Goal: Task Accomplishment & Management: Manage account settings

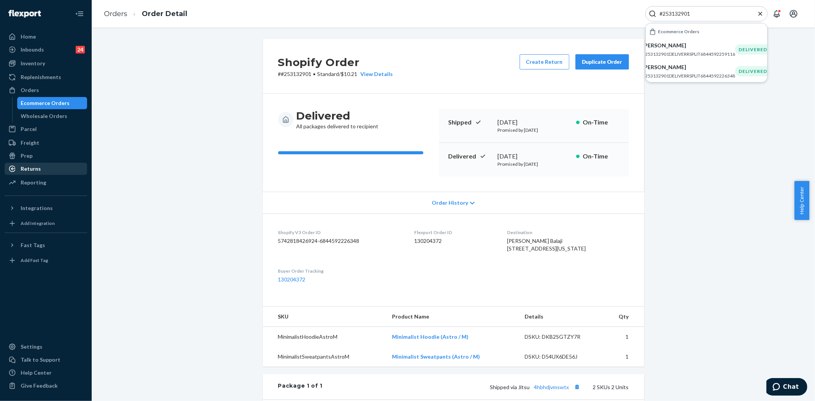
click at [29, 168] on div "Returns" at bounding box center [31, 169] width 20 height 8
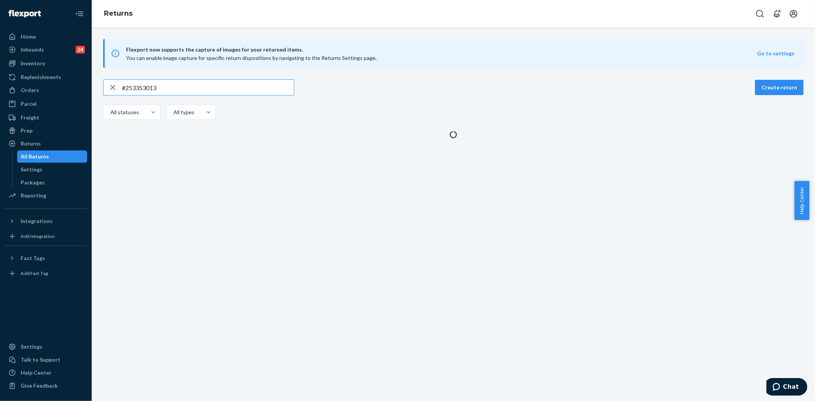
click at [178, 90] on input "#253353013" at bounding box center [208, 87] width 172 height 15
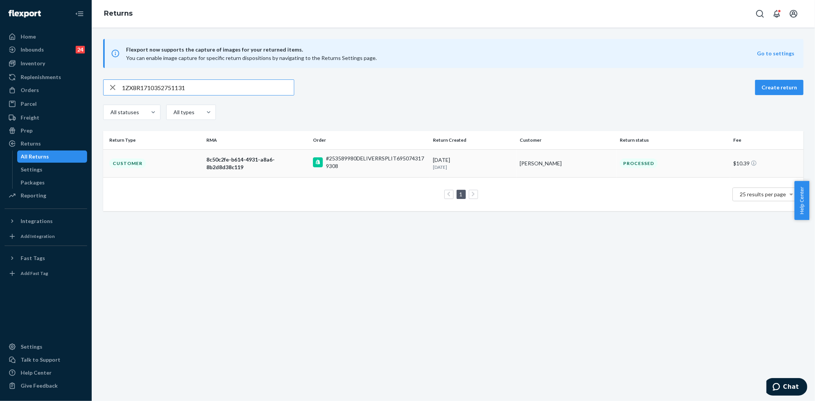
type input "1ZX8R1710352751131"
click at [195, 158] on td "Customer" at bounding box center [153, 163] width 100 height 28
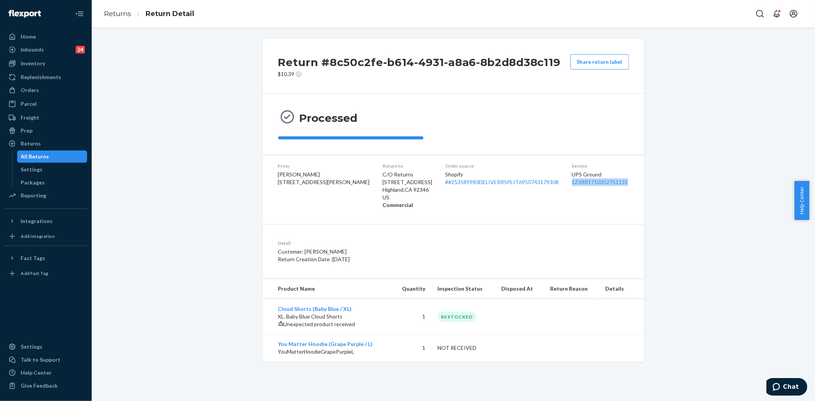
copy link "1ZX8R1710352751131"
drag, startPoint x: 556, startPoint y: 181, endPoint x: 626, endPoint y: 181, distance: 69.9
click at [626, 181] on dl "From Michael Pfile 1236 Modaff Rd Naperville, IL 60540-7819 Return to C/O Retur…" at bounding box center [453, 186] width 381 height 62
click at [755, 13] on icon "Open Search Box" at bounding box center [759, 13] width 9 height 9
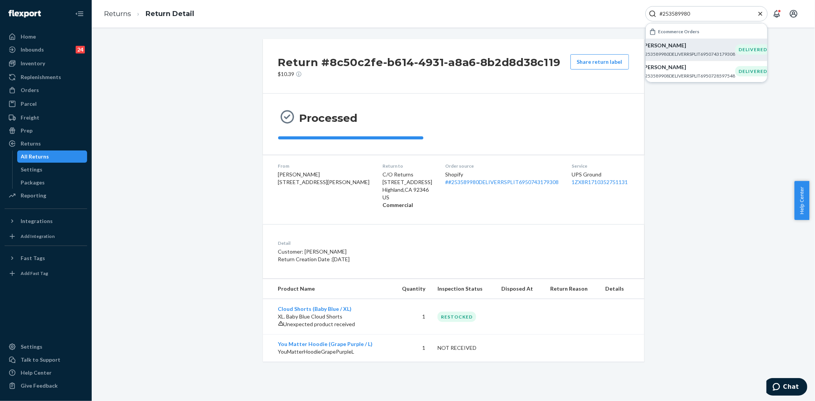
type input "#253589980"
click at [686, 52] on p "#253589980DELIVERRSPLIT6950743179308" at bounding box center [688, 54] width 93 height 6
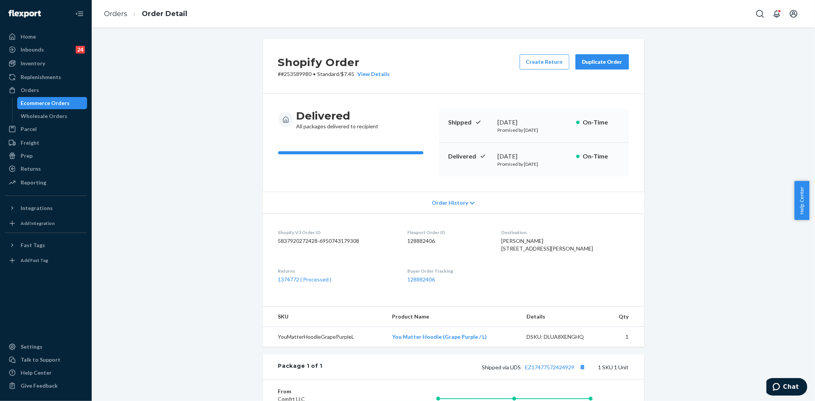
click at [607, 63] on div "Duplicate Order" at bounding box center [602, 62] width 40 height 8
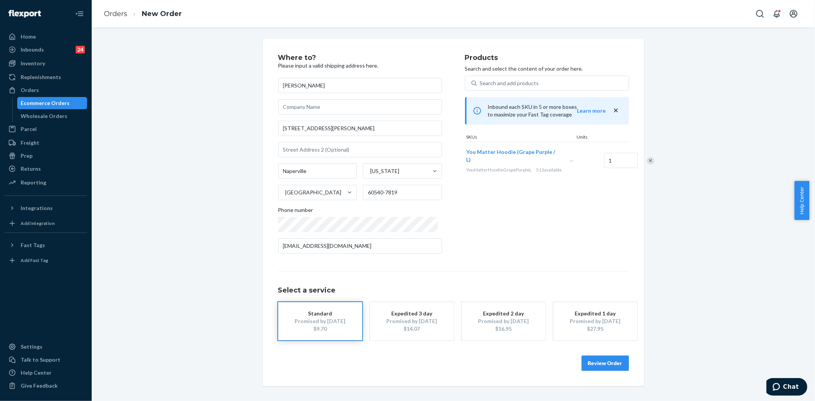
click at [605, 362] on button "Review Order" at bounding box center [604, 363] width 47 height 15
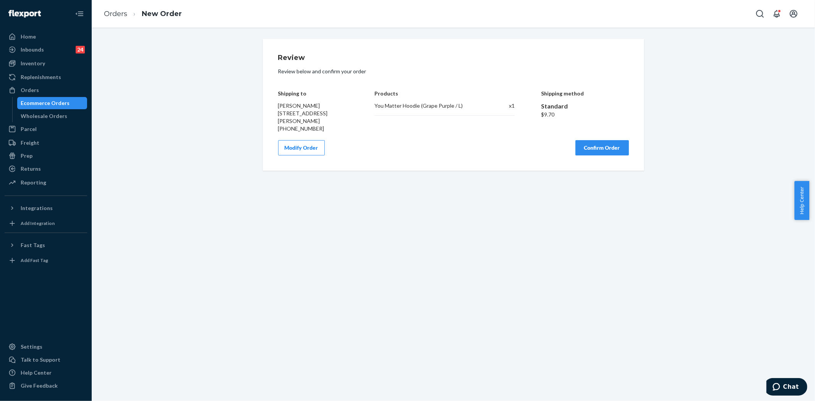
click at [620, 150] on button "Confirm Order" at bounding box center [601, 147] width 53 height 15
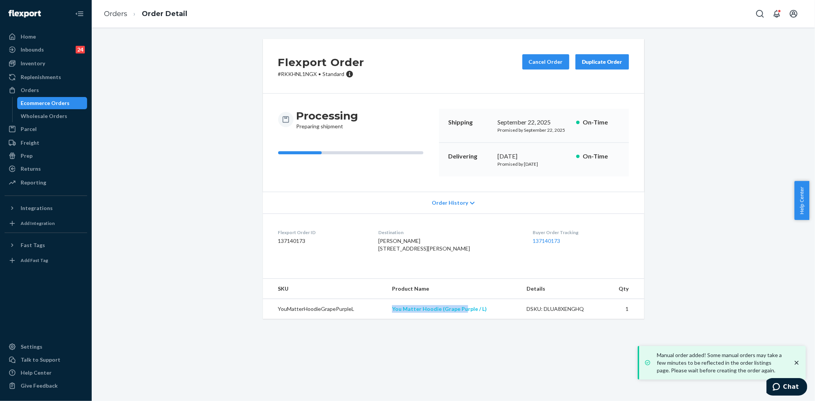
copy link "You Matter Hoodie (Grape Pu"
copy link "You Matter Hoodie (Grape Purple / L)"
drag, startPoint x: 391, startPoint y: 324, endPoint x: 480, endPoint y: 325, distance: 89.4
click at [480, 319] on td "You Matter Hoodie (Grape Purple / L)" at bounding box center [453, 309] width 135 height 20
copy div "September 22, 2025"
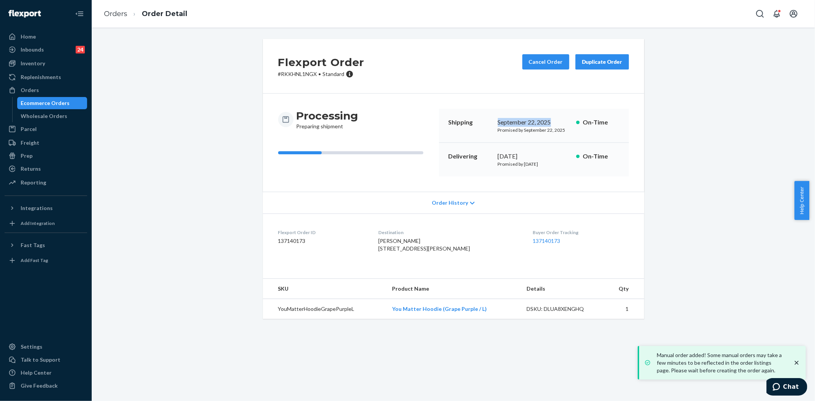
drag, startPoint x: 497, startPoint y: 120, endPoint x: 554, endPoint y: 120, distance: 56.9
click at [554, 120] on div "Shipping September 22, 2025 Promised by September 22, 2025 On-Time" at bounding box center [534, 126] width 190 height 34
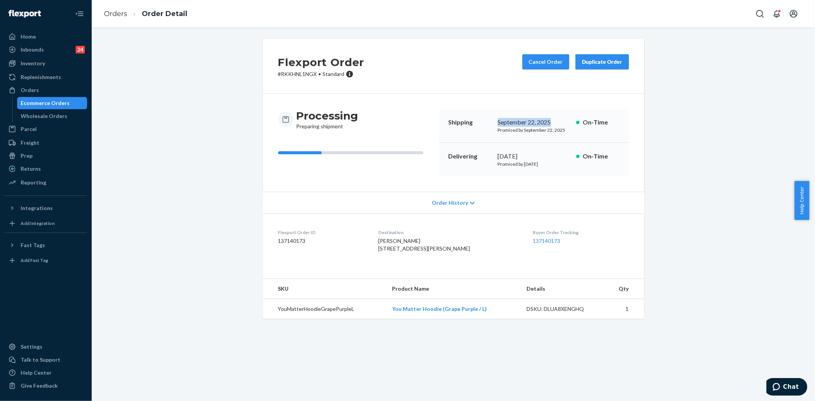
copy div "October 1, 2025"
drag, startPoint x: 494, startPoint y: 155, endPoint x: 539, endPoint y: 157, distance: 44.7
click at [539, 157] on div "October 1, 2025" at bounding box center [534, 156] width 72 height 9
copy link "137140173"
drag, startPoint x: 517, startPoint y: 239, endPoint x: 547, endPoint y: 241, distance: 29.9
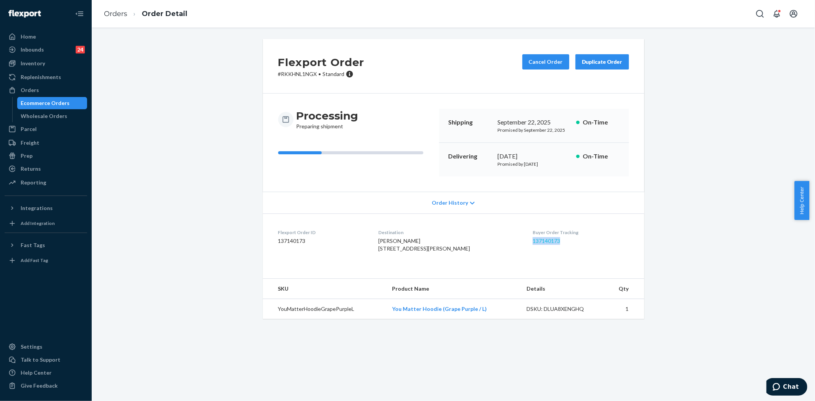
click at [547, 241] on dl "Flexport Order ID 137140173 Destination Michael Pfile 1236 Modaff Rd Naperville…" at bounding box center [453, 241] width 381 height 57
click at [762, 12] on icon "Open Search Box" at bounding box center [760, 14] width 8 height 8
type input "254495193"
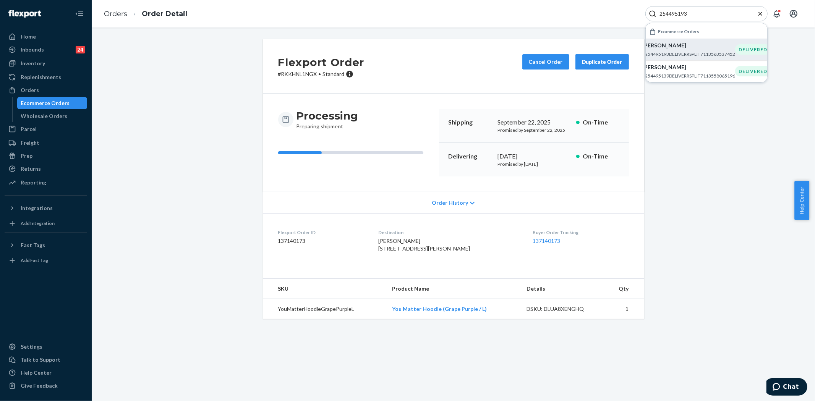
click at [675, 42] on p "Lisa Wiltse" at bounding box center [688, 46] width 93 height 8
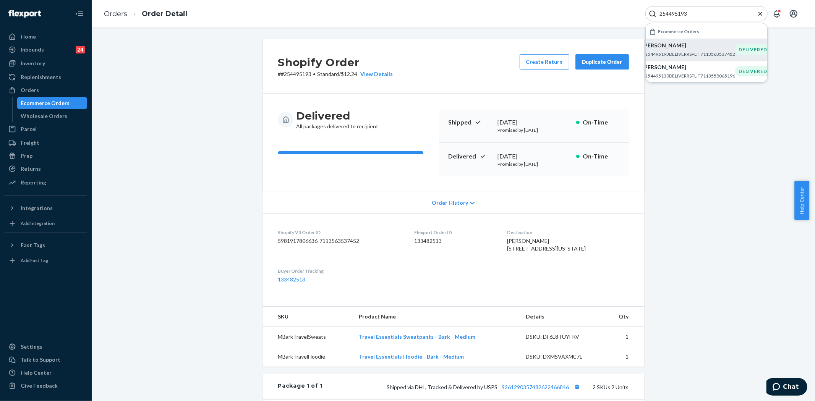
click at [659, 49] on p "Lisa Wiltse" at bounding box center [688, 46] width 93 height 8
click at [666, 48] on p "Lisa Wiltse" at bounding box center [688, 46] width 93 height 8
click at [691, 47] on p "Lisa Wiltse" at bounding box center [688, 46] width 93 height 8
click at [693, 184] on div "Shopify Order # #254495193 • Standard / $12.24 View Details Create Return Dupli…" at bounding box center [453, 299] width 712 height 520
click at [762, 12] on icon "Close Search" at bounding box center [760, 13] width 4 height 4
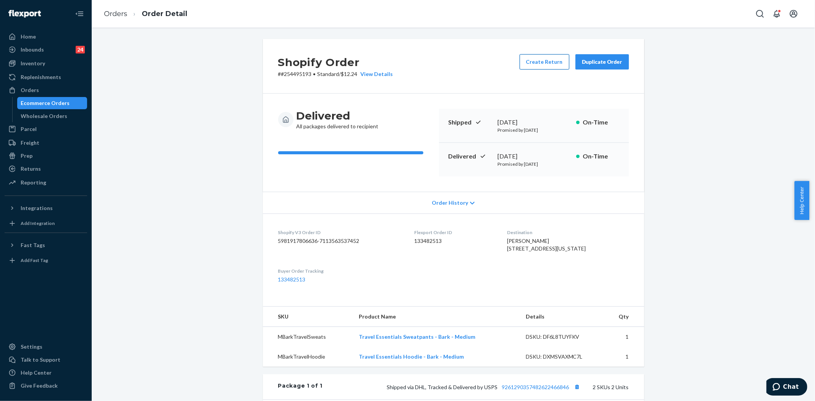
click at [553, 64] on button "Create Return" at bounding box center [544, 61] width 50 height 15
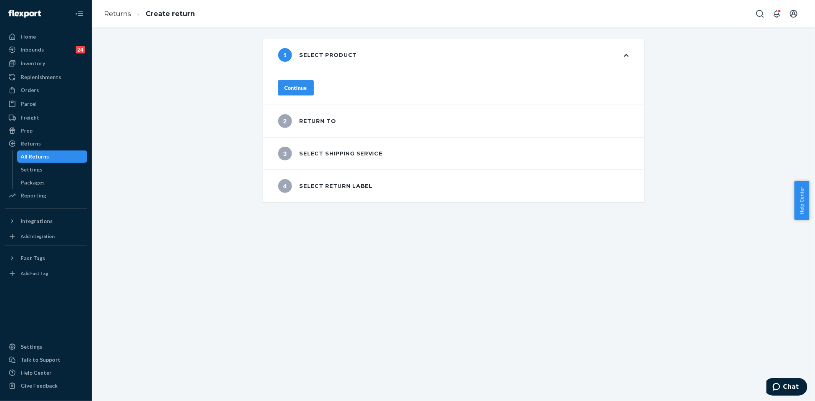
click at [307, 87] on div "Continue" at bounding box center [296, 88] width 23 height 8
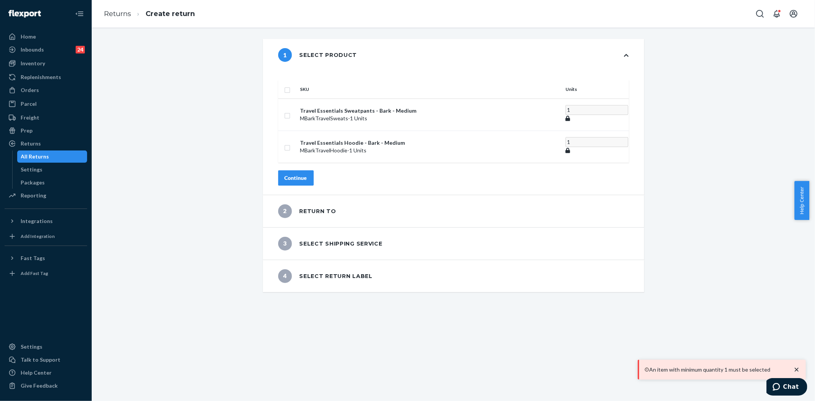
click at [290, 85] on input "checkbox" at bounding box center [287, 89] width 6 height 8
checkbox input "true"
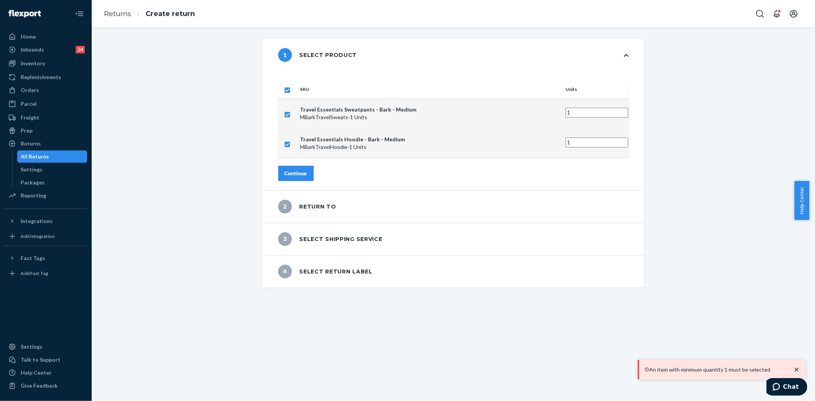
click at [307, 170] on div "Continue" at bounding box center [296, 174] width 23 height 8
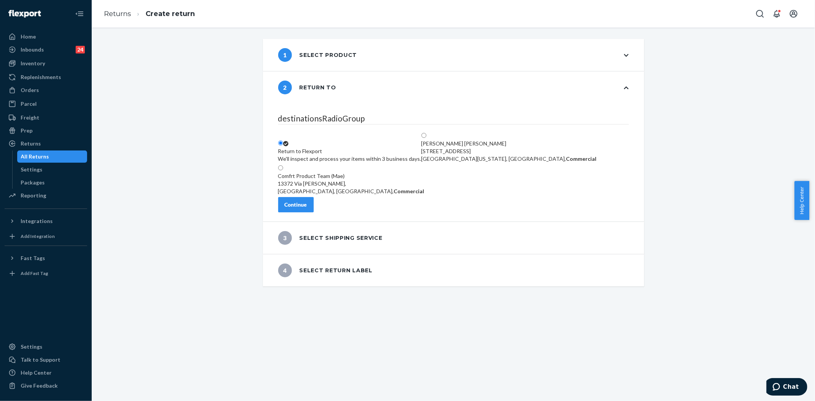
click at [307, 209] on div "Continue" at bounding box center [296, 205] width 23 height 8
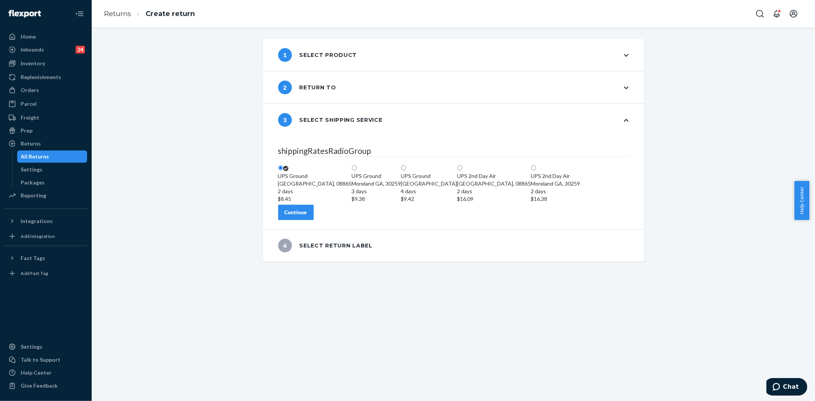
click at [307, 216] on div "Continue" at bounding box center [296, 213] width 23 height 8
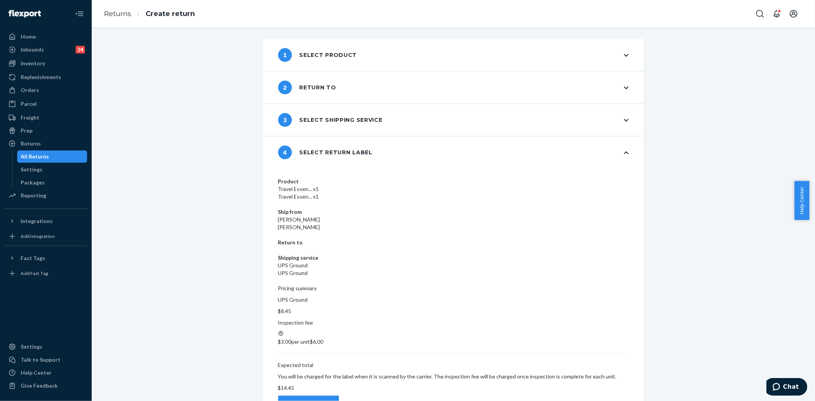
click at [332, 399] on div "Create return label" at bounding box center [309, 403] width 48 height 8
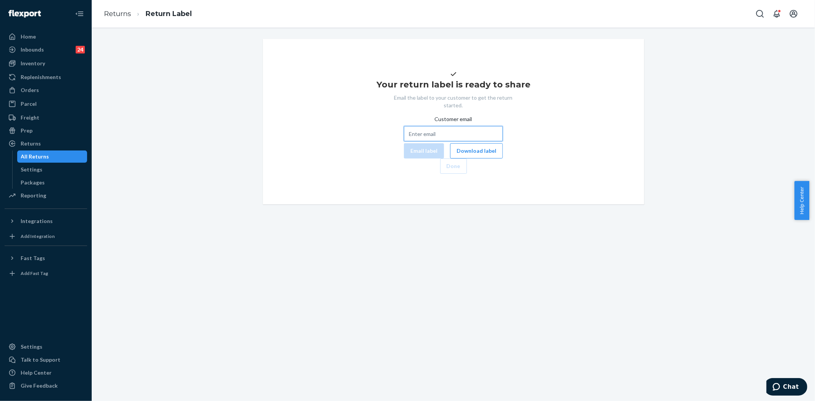
click at [429, 141] on input "Customer email" at bounding box center [453, 133] width 99 height 15
paste input "lravram20@yahoo.com"
type input "lravram20@yahoo.com"
click at [404, 158] on button "Email label" at bounding box center [424, 150] width 40 height 15
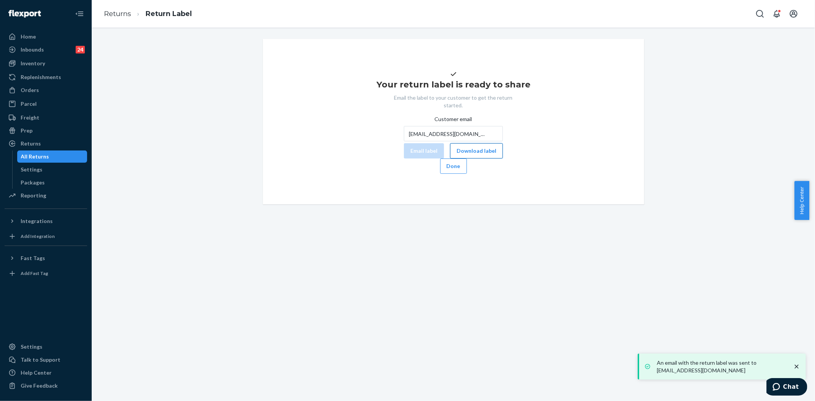
click at [450, 158] on button "Download label" at bounding box center [476, 150] width 53 height 15
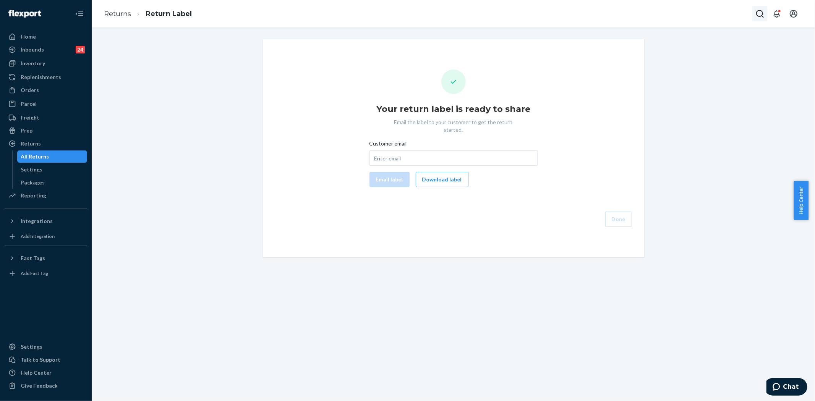
click at [762, 14] on icon "Open Search Box" at bounding box center [759, 13] width 9 height 9
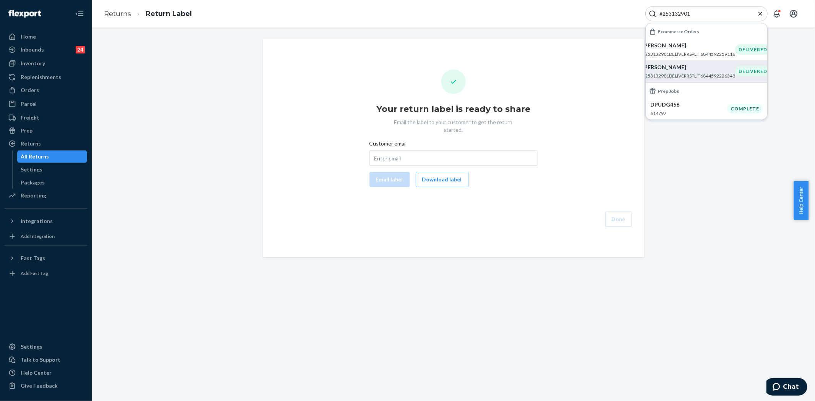
type input "#253132901"
click at [687, 69] on p "[PERSON_NAME]" at bounding box center [688, 67] width 93 height 8
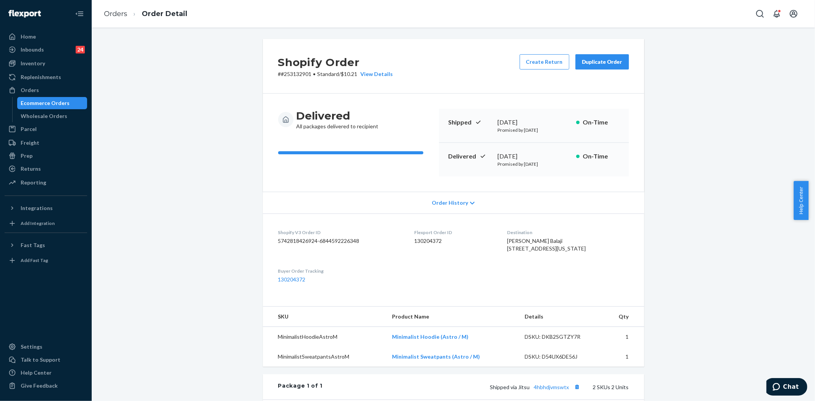
click at [600, 63] on div "Duplicate Order" at bounding box center [602, 62] width 40 height 8
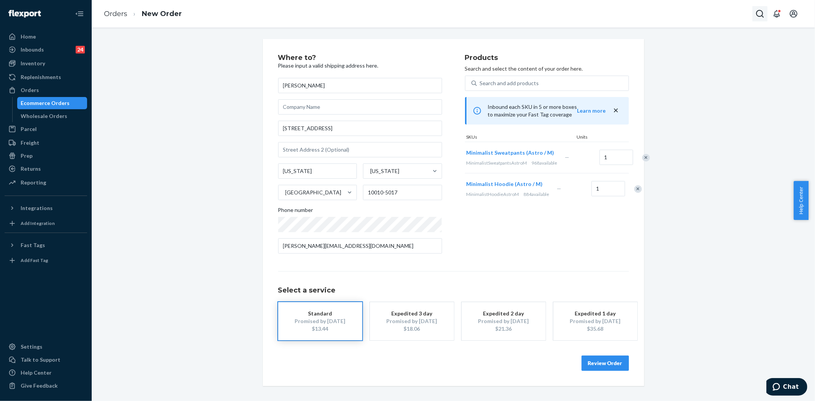
click at [757, 11] on icon "Open Search Box" at bounding box center [760, 14] width 8 height 8
type input "#255241639"
click at [696, 51] on p "#255241639" at bounding box center [688, 54] width 77 height 6
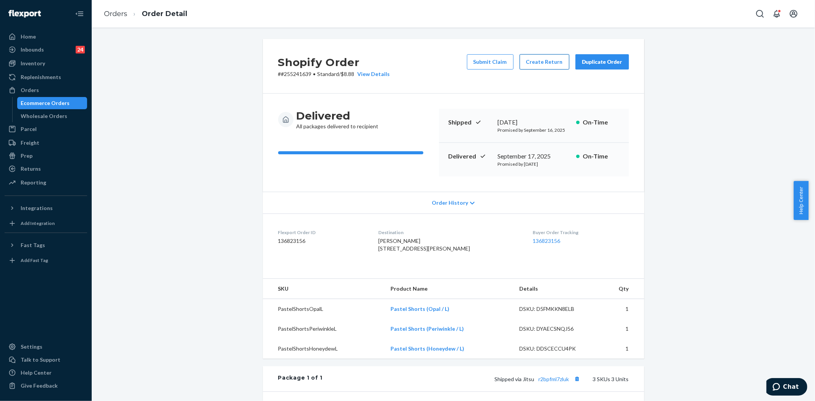
click at [533, 65] on button "Create Return" at bounding box center [544, 61] width 50 height 15
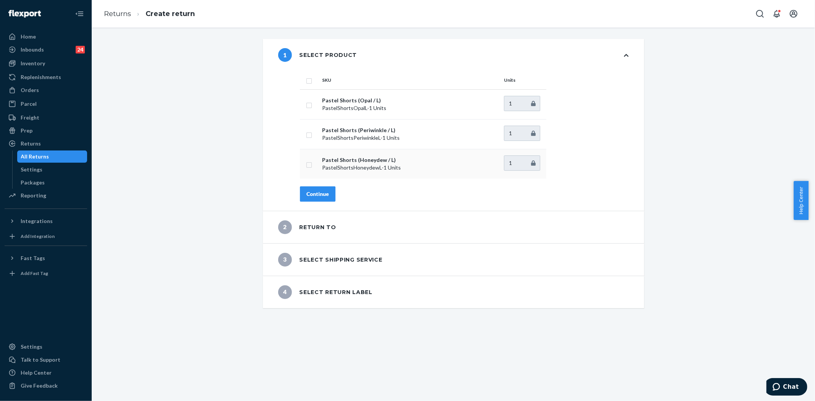
click at [307, 165] on input "checkbox" at bounding box center [309, 164] width 6 height 8
checkbox input "true"
click at [320, 192] on div "Continue" at bounding box center [317, 194] width 23 height 8
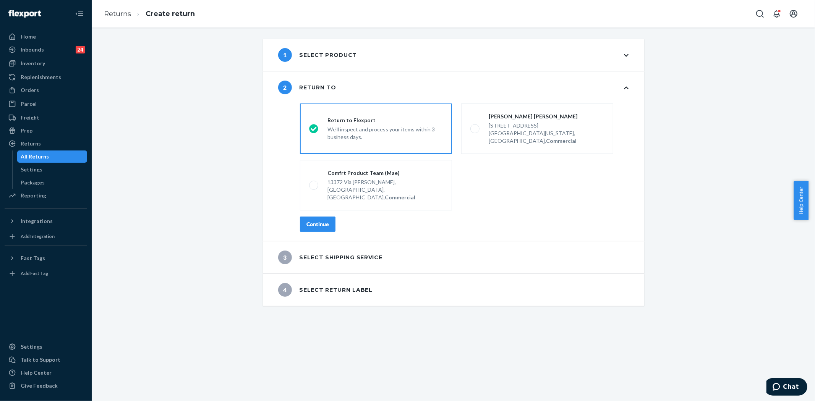
click at [321, 217] on button "Continue" at bounding box center [318, 224] width 36 height 15
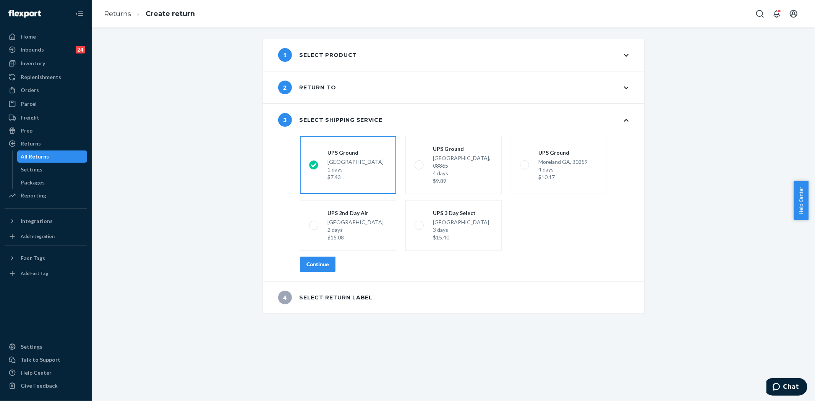
click at [314, 260] on div "Continue" at bounding box center [317, 264] width 23 height 8
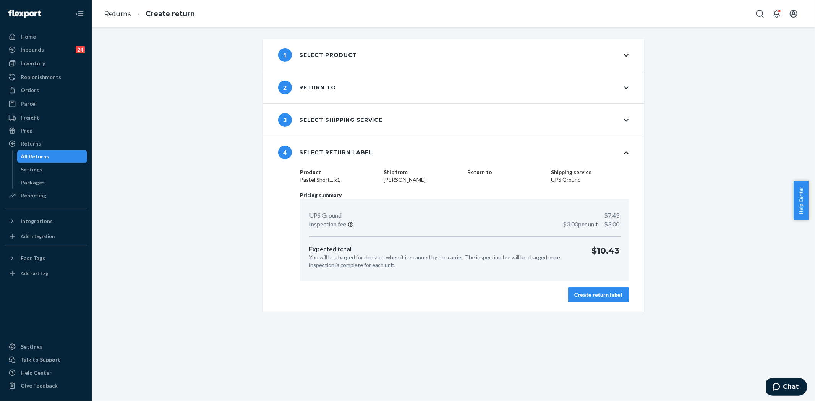
click at [577, 293] on div "Create return label" at bounding box center [598, 295] width 48 height 8
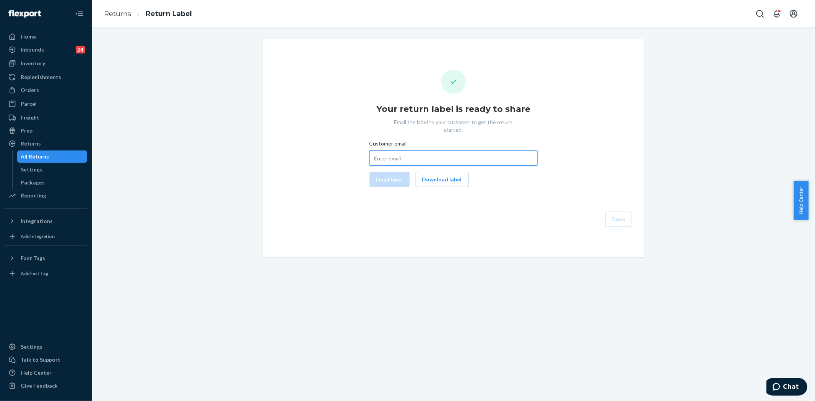
click at [391, 152] on input "Customer email" at bounding box center [453, 157] width 168 height 15
paste input "[EMAIL_ADDRESS][DOMAIN_NAME]"
type input "[EMAIL_ADDRESS][DOMAIN_NAME]"
click at [392, 172] on button "Email label" at bounding box center [389, 179] width 40 height 15
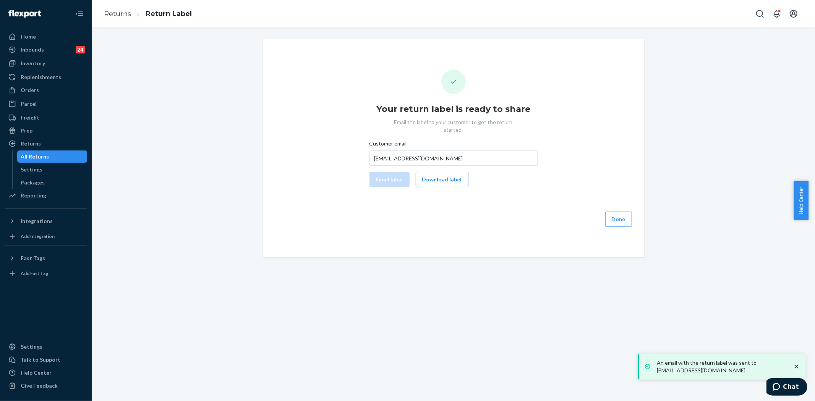
drag, startPoint x: 442, startPoint y: 168, endPoint x: 464, endPoint y: 159, distance: 23.6
click at [442, 172] on button "Download label" at bounding box center [442, 179] width 53 height 15
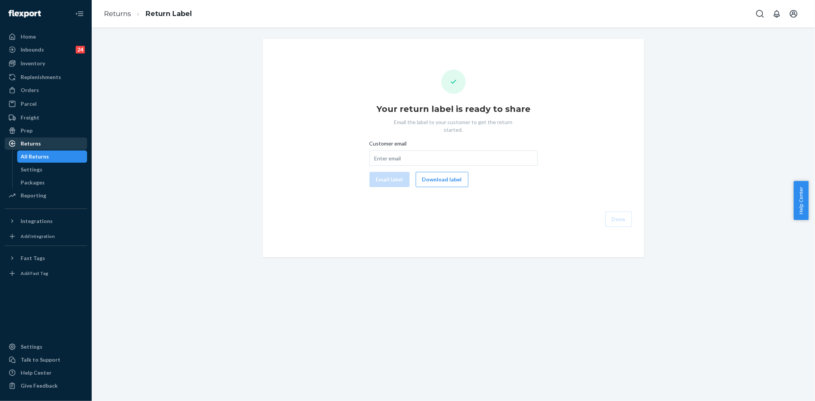
click at [42, 142] on div "Returns" at bounding box center [45, 143] width 81 height 11
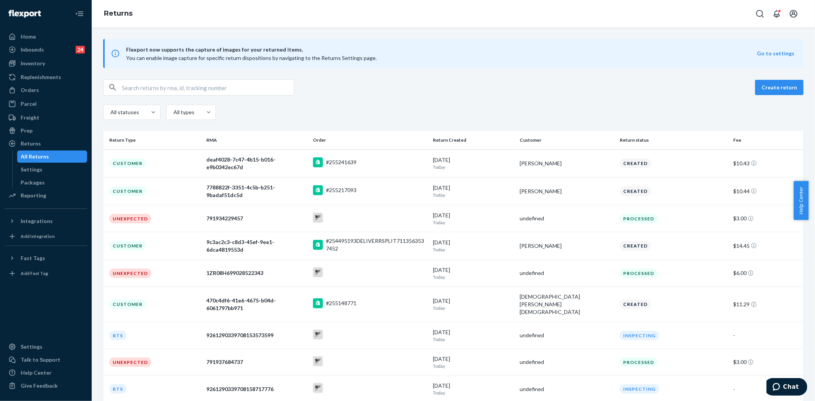
drag, startPoint x: 362, startPoint y: 162, endPoint x: 362, endPoint y: 152, distance: 10.3
click at [362, 162] on div "#255241639" at bounding box center [370, 163] width 114 height 12
